Goal: Subscribe to service/newsletter

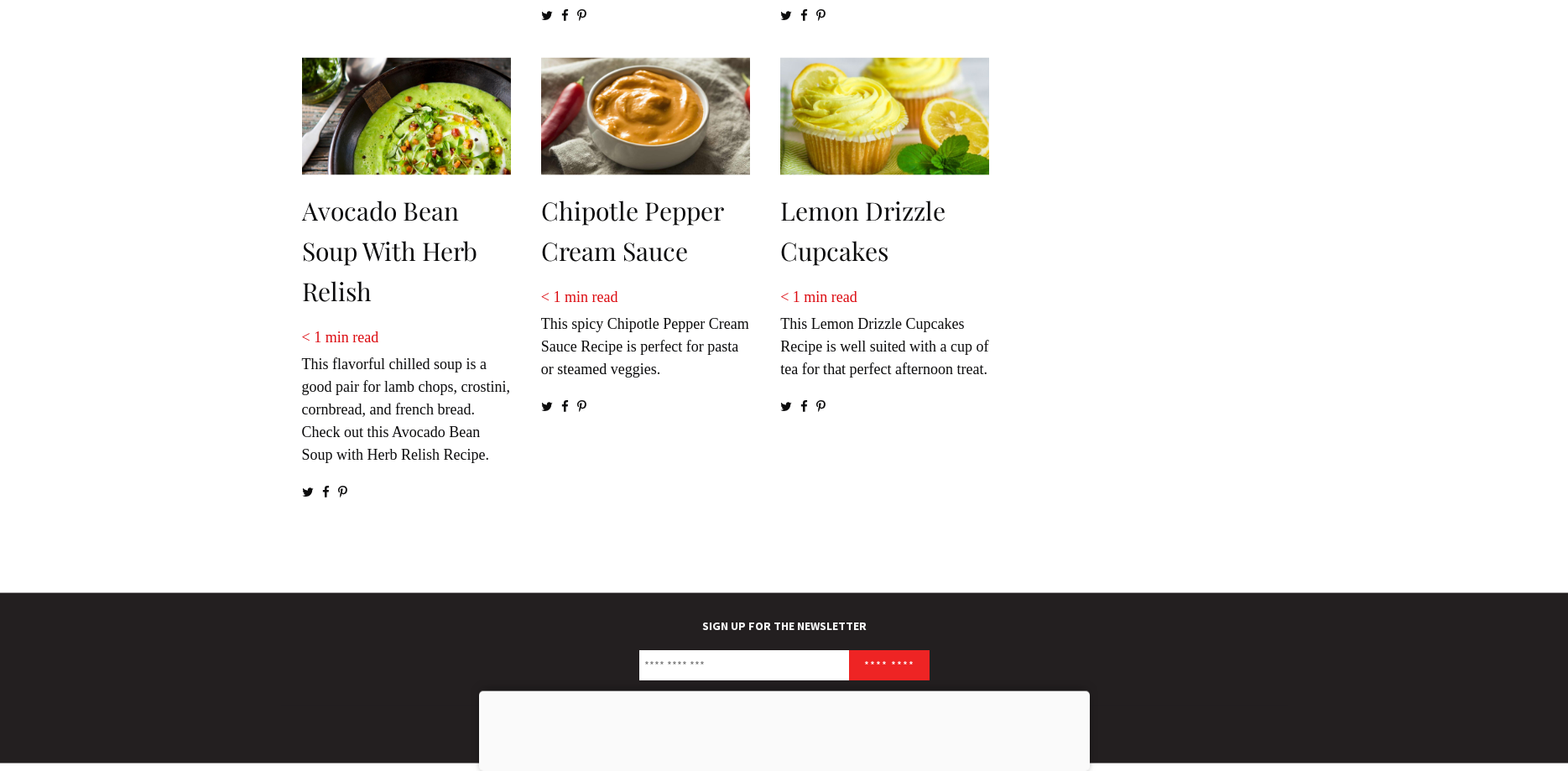
scroll to position [2418, 0]
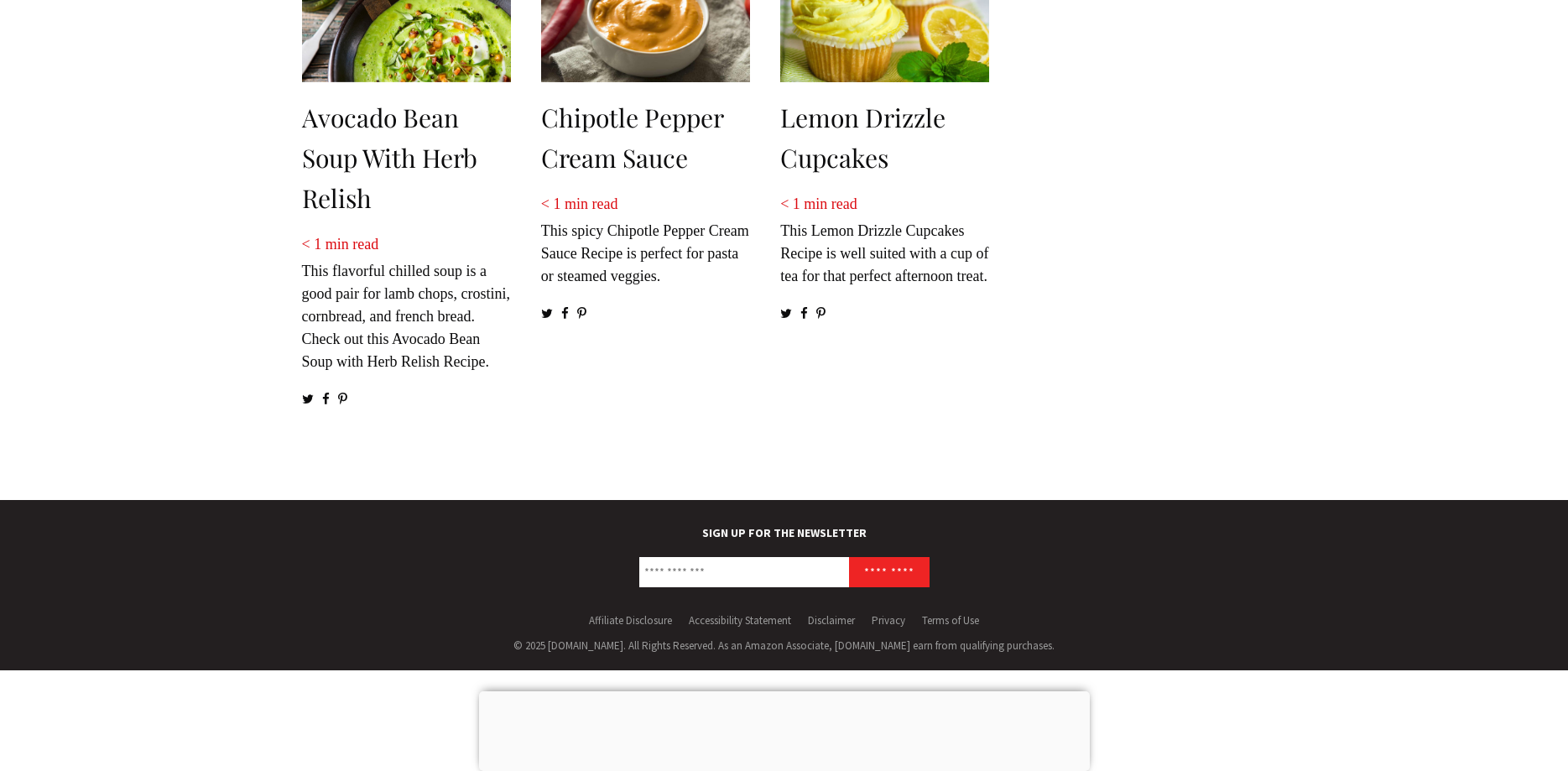
click at [737, 579] on input "SIGN UP FOR THE NEWSLETTER" at bounding box center [744, 572] width 210 height 30
type input "**********"
click at [849, 557] on input "*********" at bounding box center [889, 572] width 81 height 30
